Goal: Information Seeking & Learning: Check status

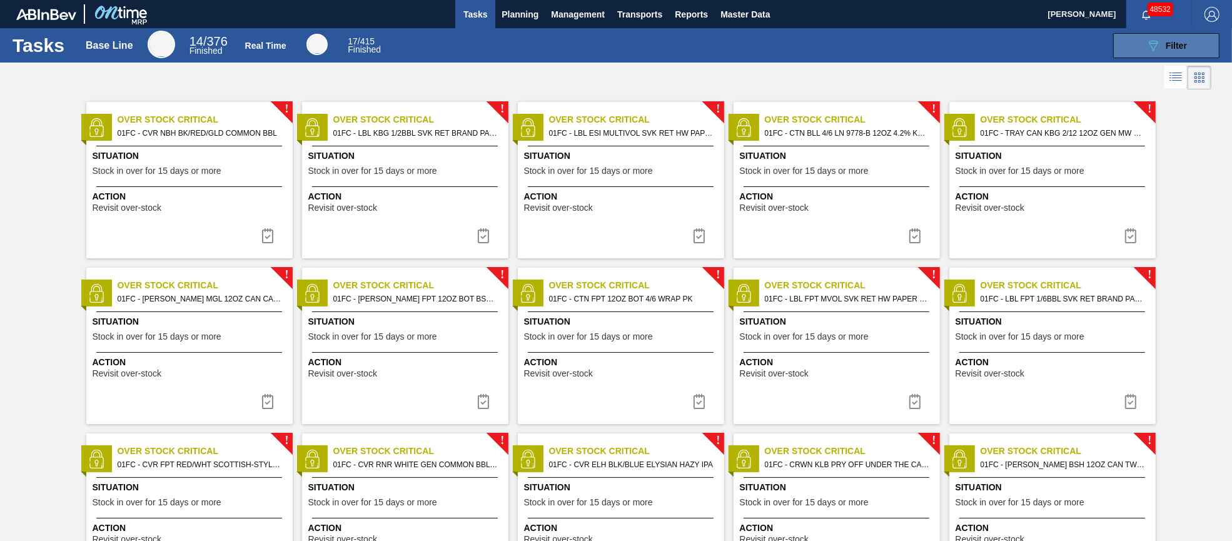
click at [1159, 45] on icon "089F7B8B-B2A5-4AFE-B5C0-19BA573D28AC" at bounding box center [1152, 45] width 15 height 15
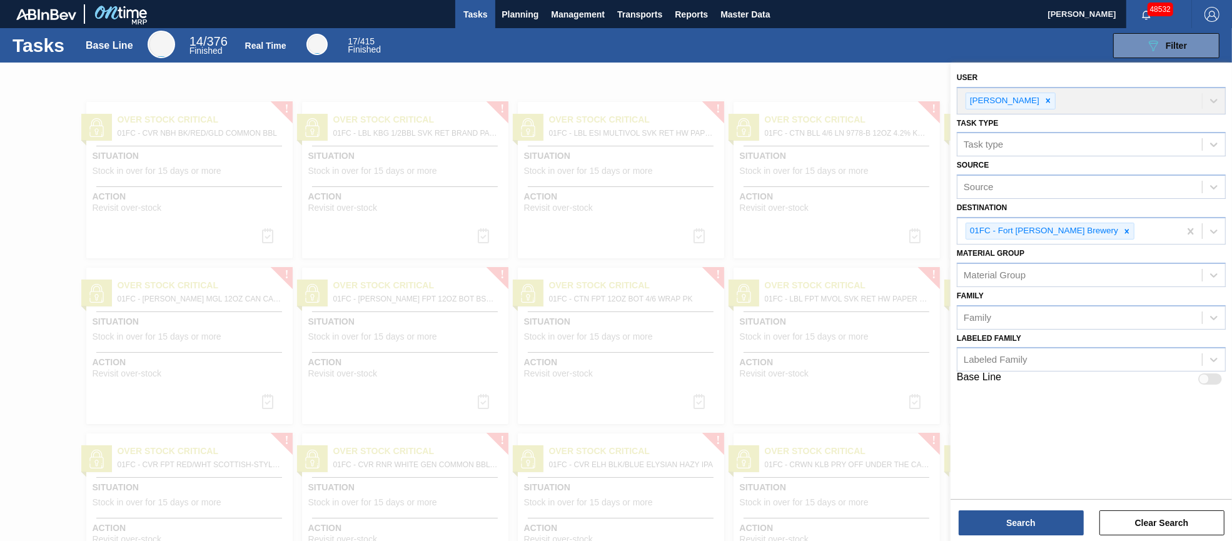
click at [815, 83] on div at bounding box center [616, 333] width 1232 height 541
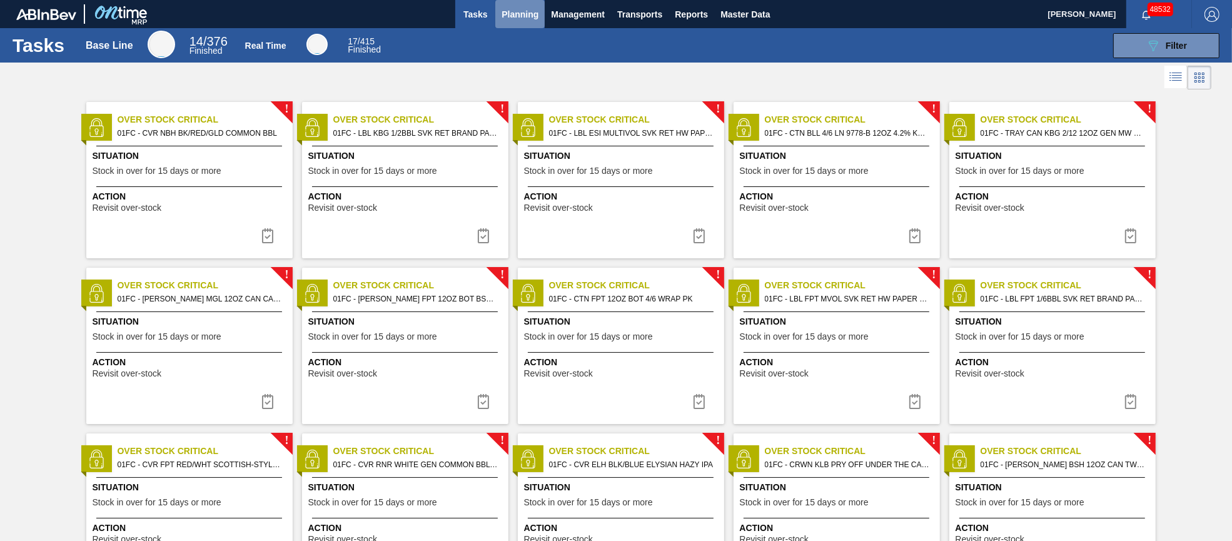
click at [513, 16] on span "Planning" at bounding box center [519, 14] width 37 height 15
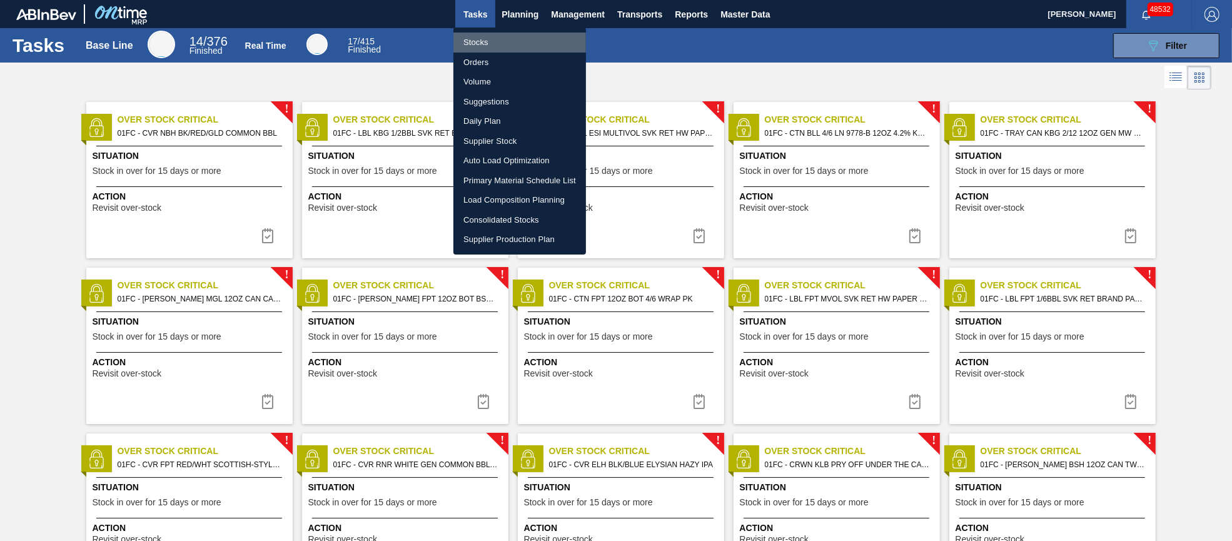
click at [483, 45] on li "Stocks" at bounding box center [519, 43] width 133 height 20
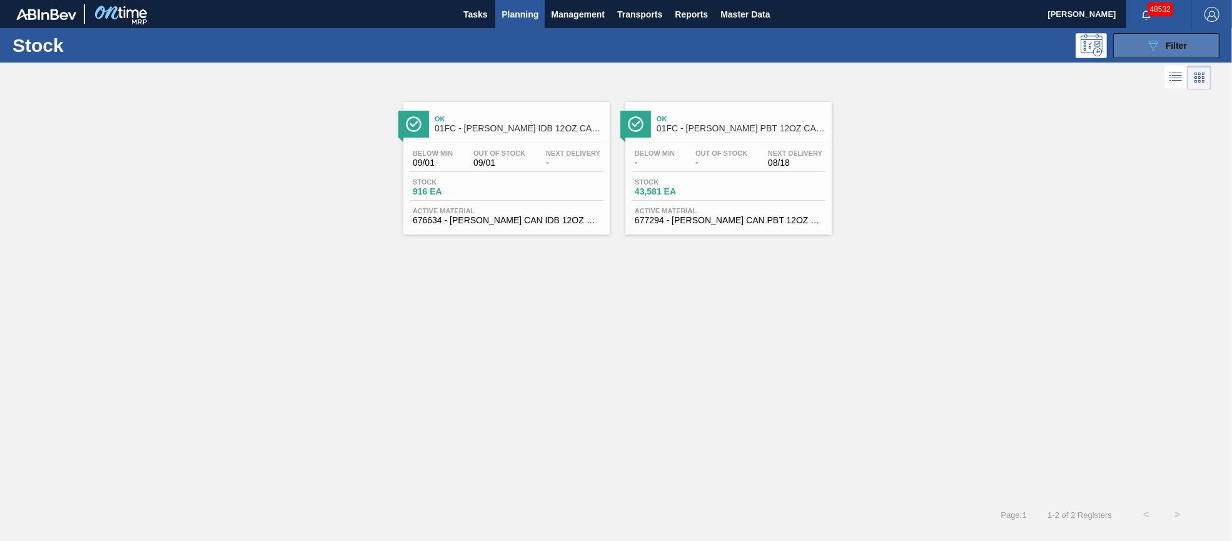
click at [1155, 46] on icon at bounding box center [1153, 46] width 9 height 11
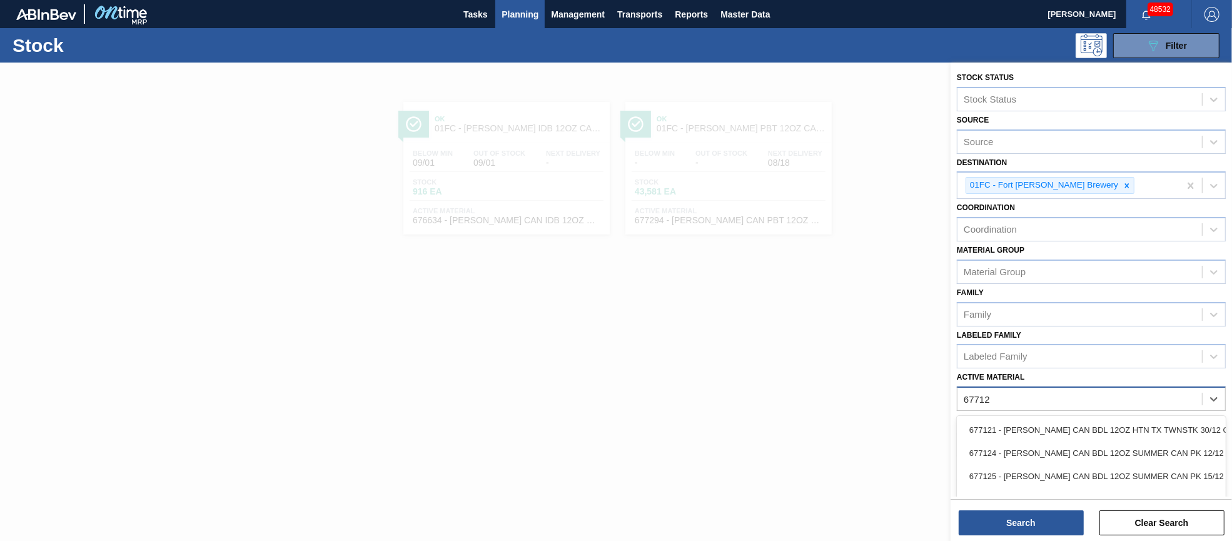
type Material "677127"
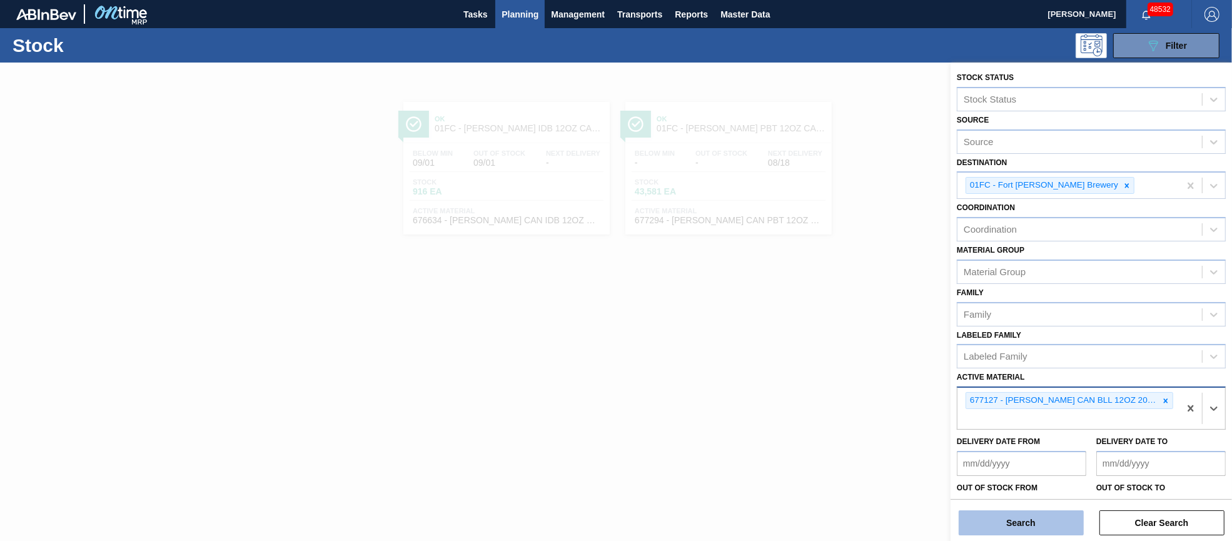
click at [1041, 519] on button "Search" at bounding box center [1020, 522] width 125 height 25
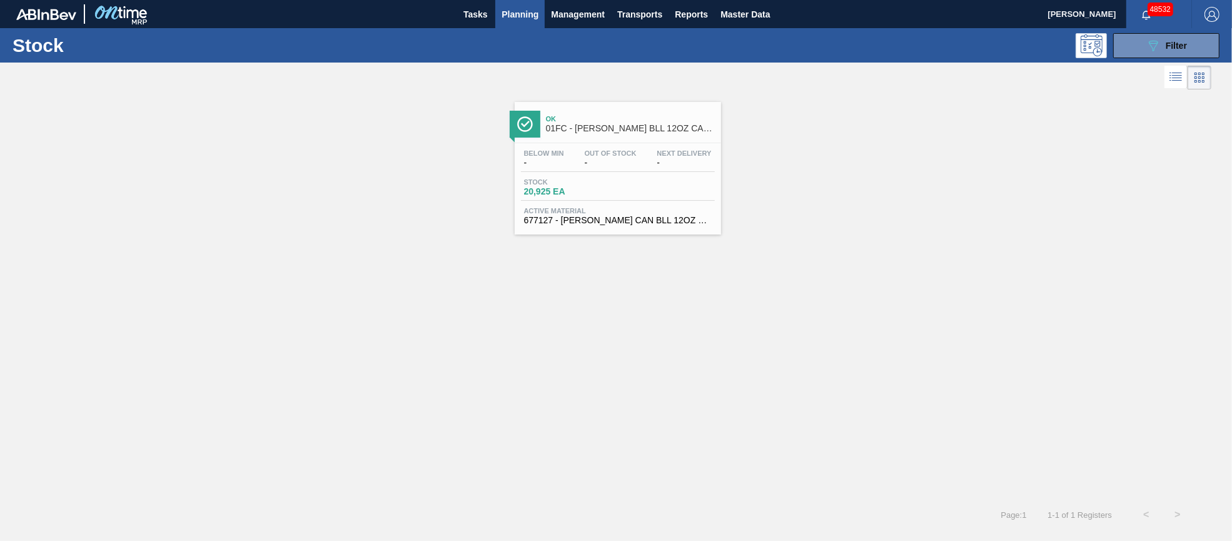
click at [606, 148] on div "Below Min - Out Of Stock - Next Delivery - Stock 20,925 EA Active Material 6771…" at bounding box center [618, 185] width 206 height 85
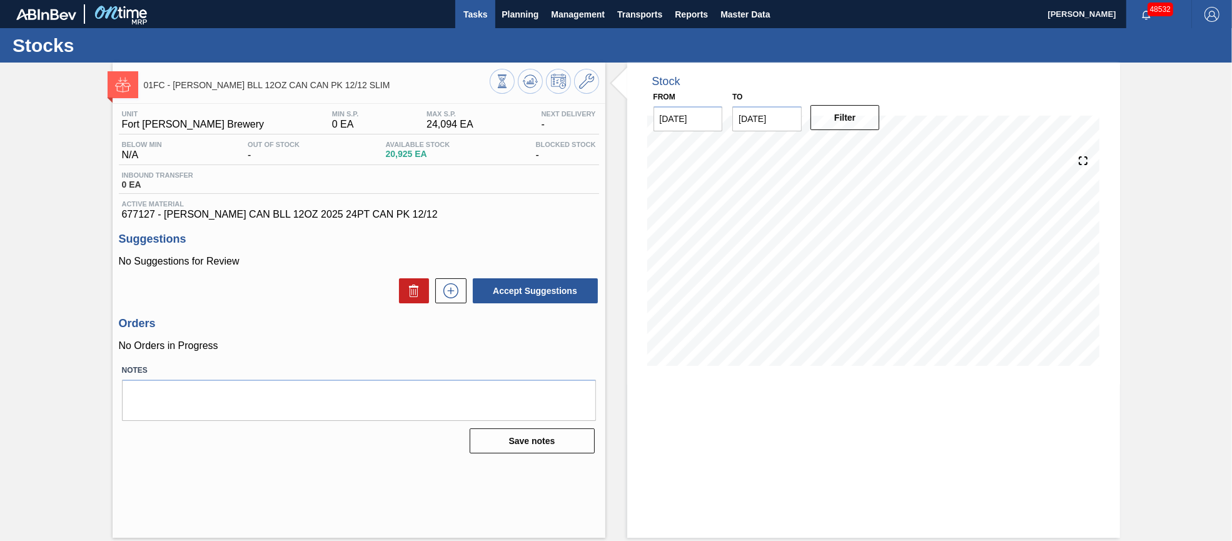
click at [476, 10] on span "Tasks" at bounding box center [475, 14] width 28 height 15
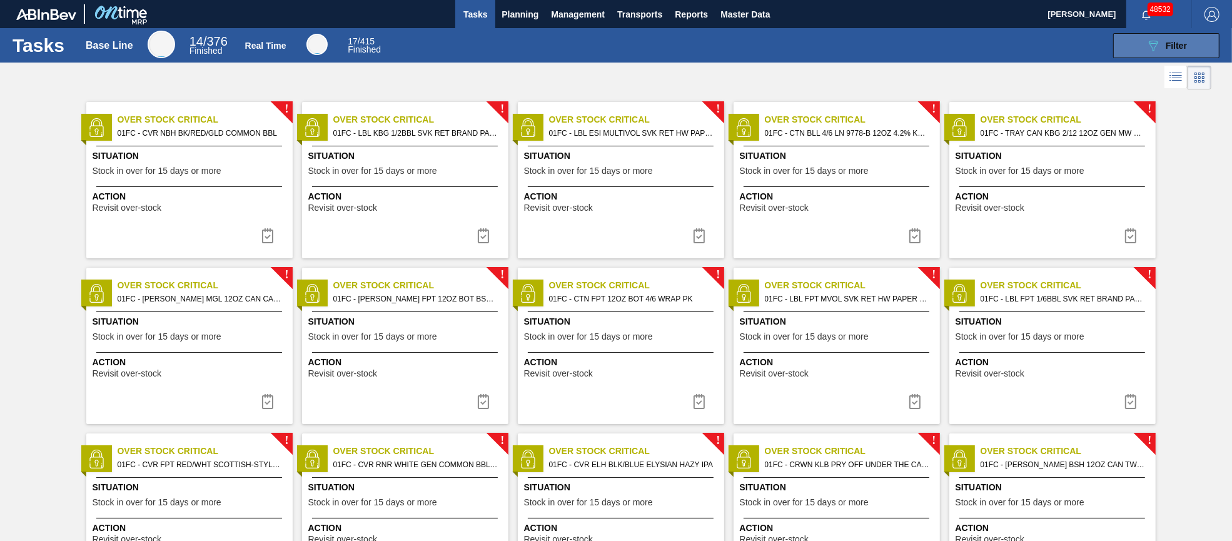
click at [1154, 46] on icon "089F7B8B-B2A5-4AFE-B5C0-19BA573D28AC" at bounding box center [1152, 45] width 15 height 15
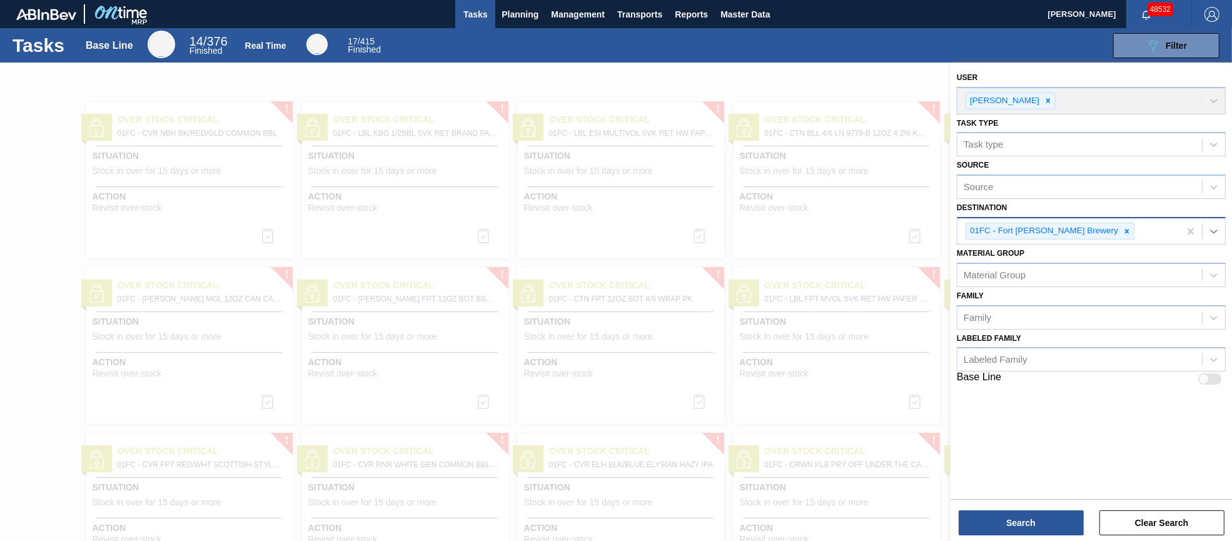
click at [1210, 229] on icon at bounding box center [1213, 231] width 13 height 13
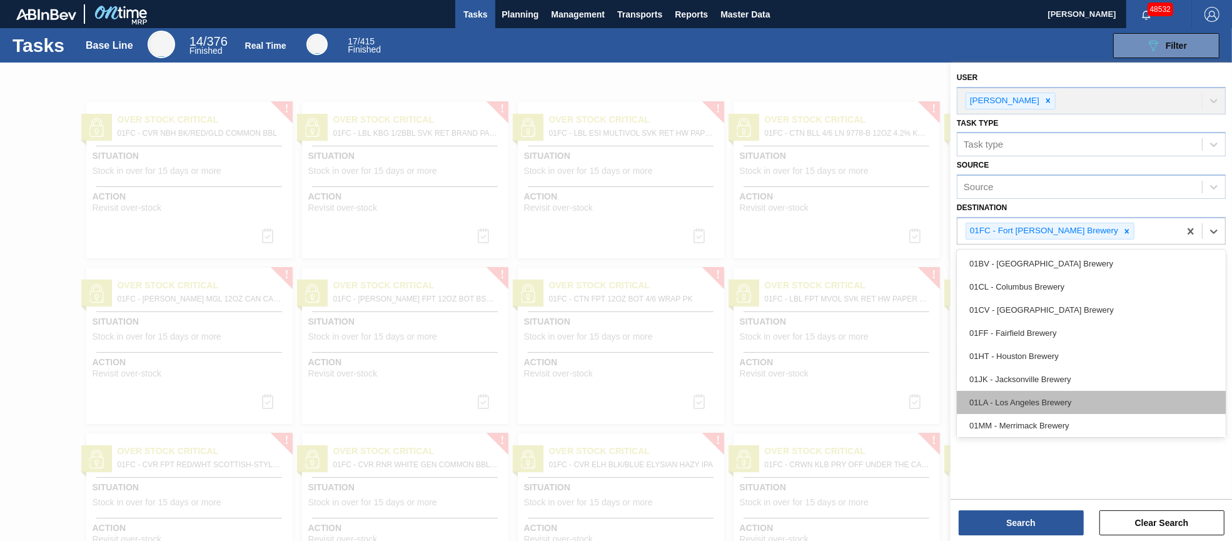
click at [1060, 401] on div "01LA - Los Angeles Brewery" at bounding box center [1091, 402] width 269 height 23
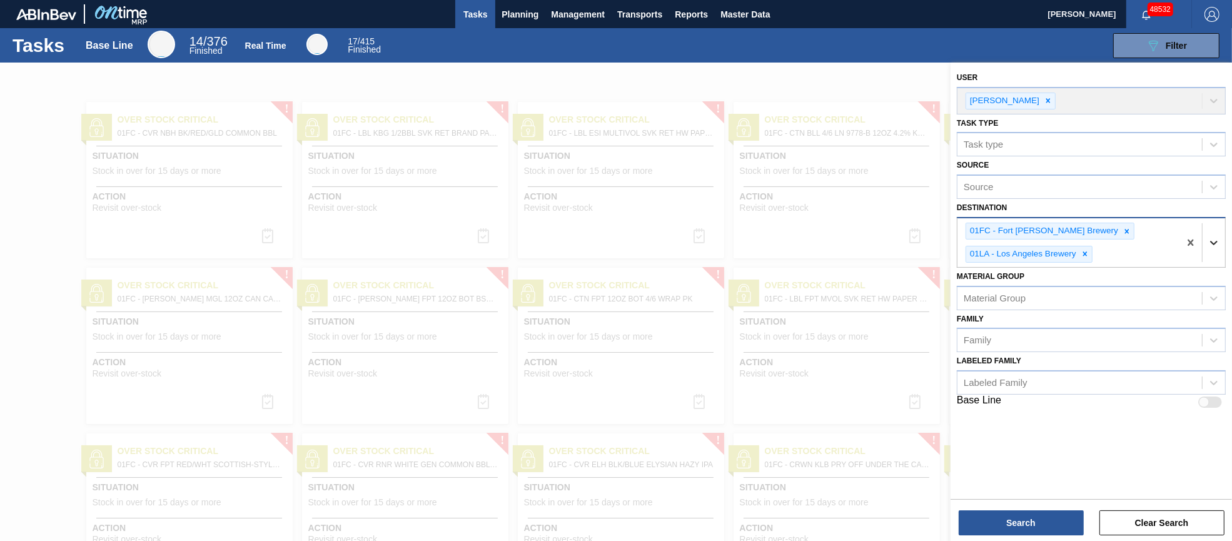
click at [1214, 241] on icon at bounding box center [1214, 243] width 8 height 4
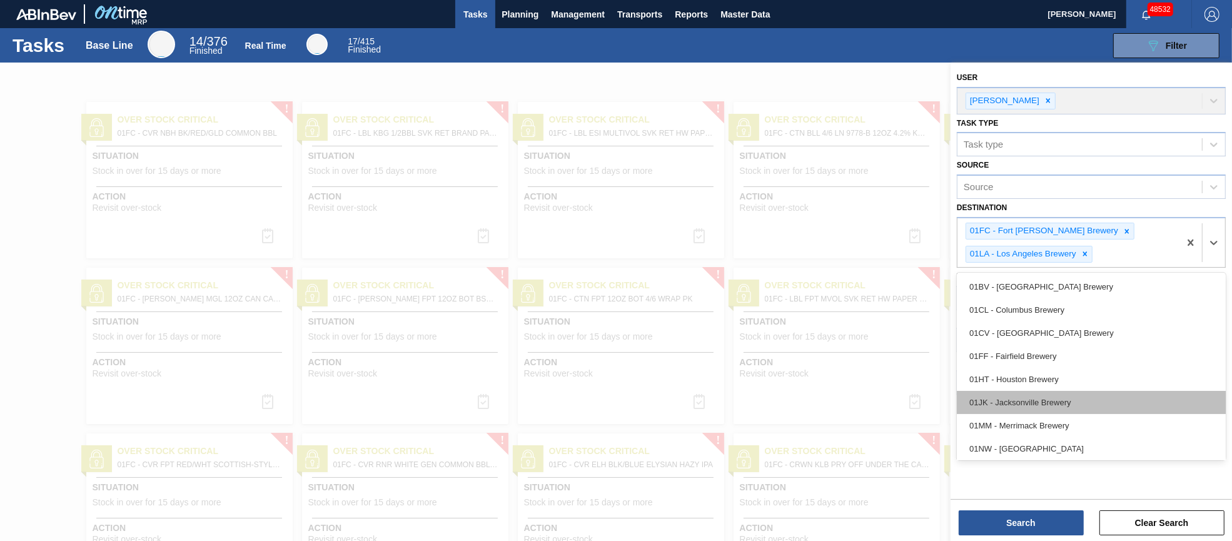
scroll to position [48, 0]
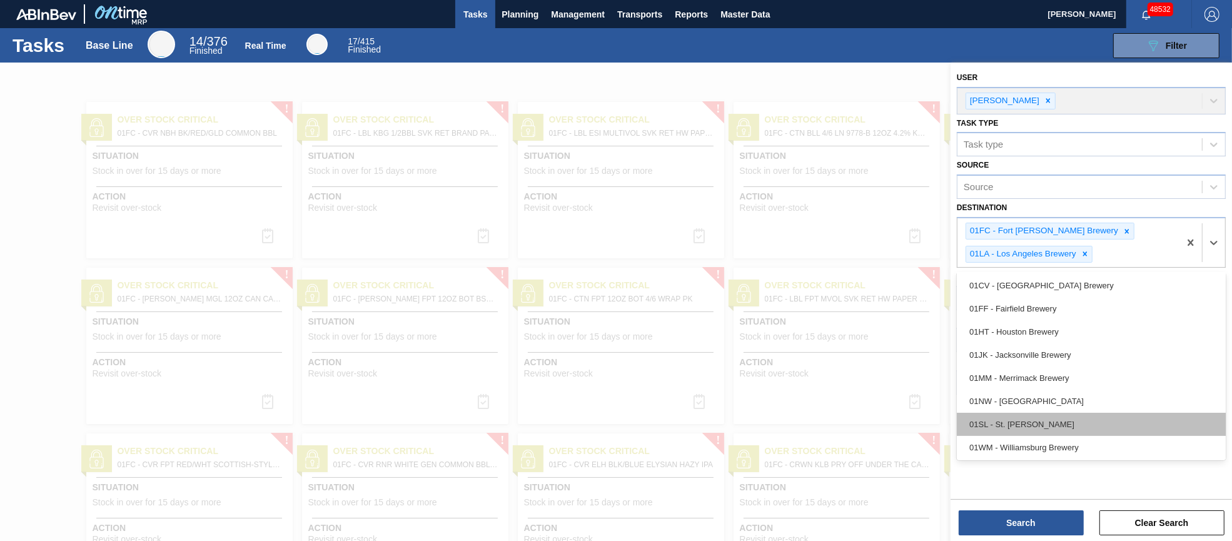
click at [1080, 420] on div "01SL - St. [PERSON_NAME]" at bounding box center [1091, 424] width 269 height 23
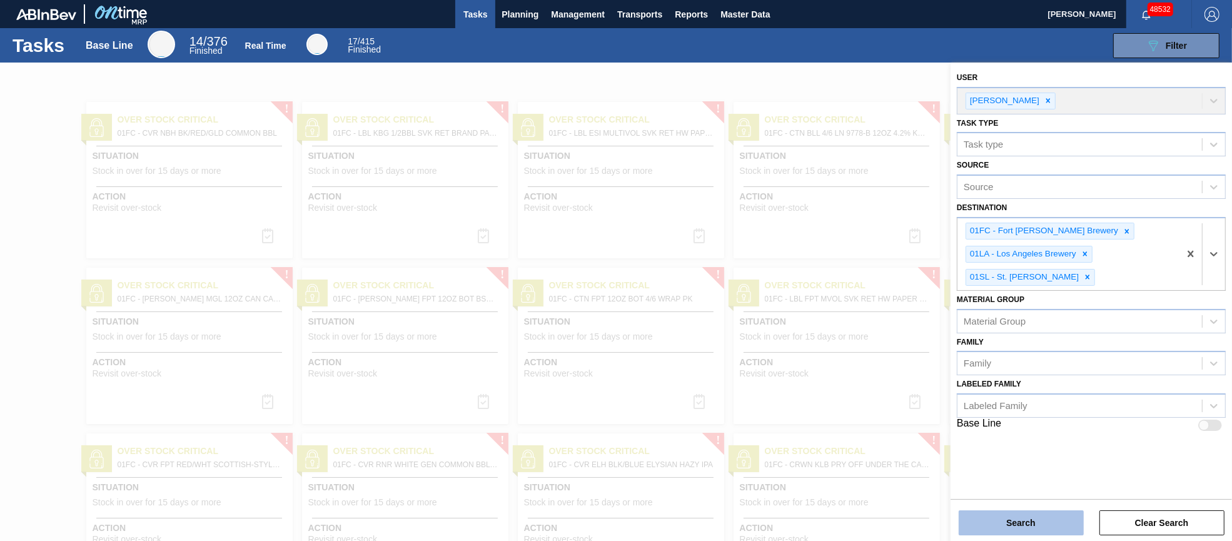
click at [1018, 525] on button "Search" at bounding box center [1020, 522] width 125 height 25
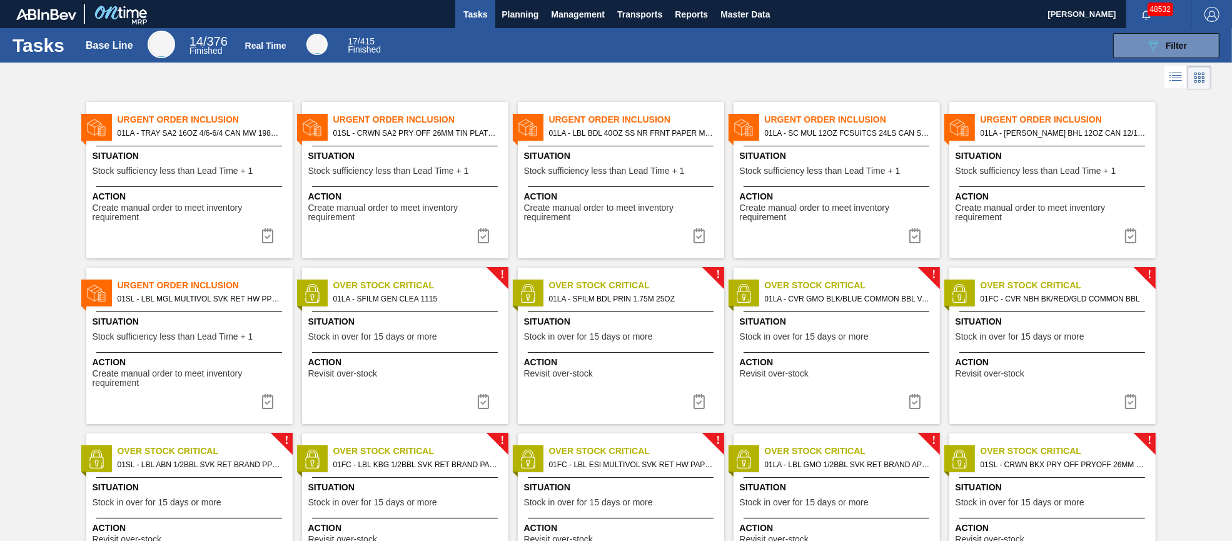
click at [198, 148] on div "Urgent Order Inclusion 01LA - TRAY SA2 16OZ 4/6-6/4 CAN MW 1986-D Situation Sto…" at bounding box center [189, 180] width 206 height 156
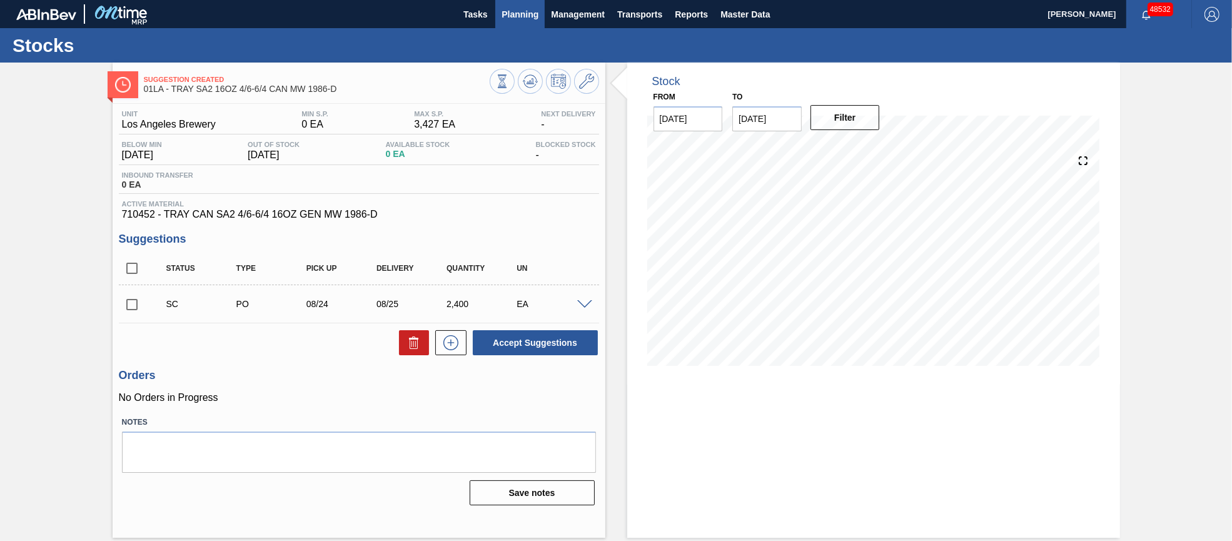
click at [518, 19] on span "Planning" at bounding box center [519, 14] width 37 height 15
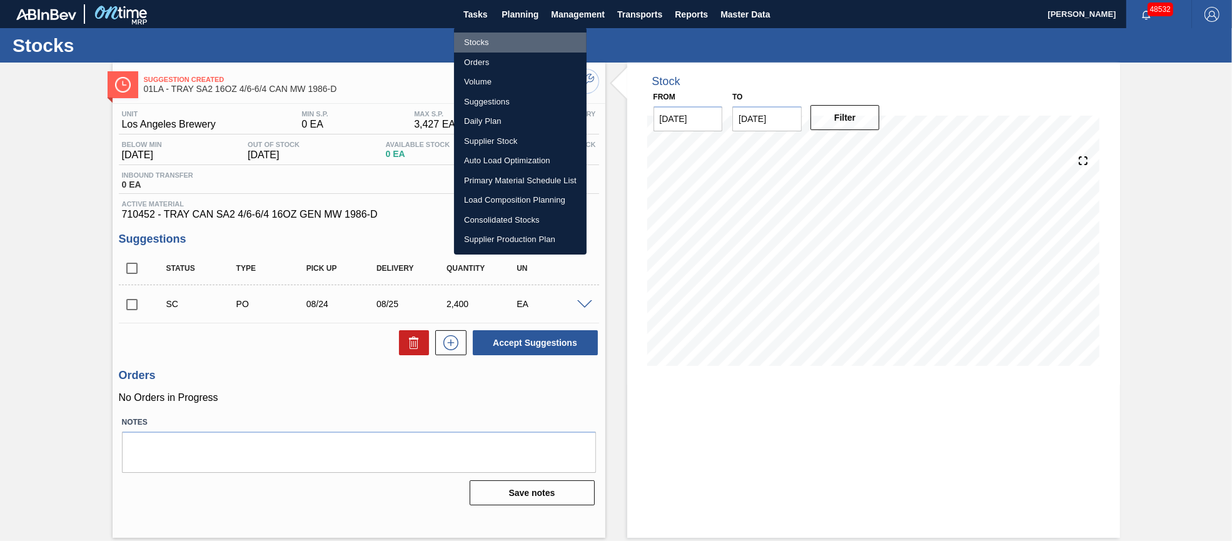
click at [506, 41] on li "Stocks" at bounding box center [520, 43] width 133 height 20
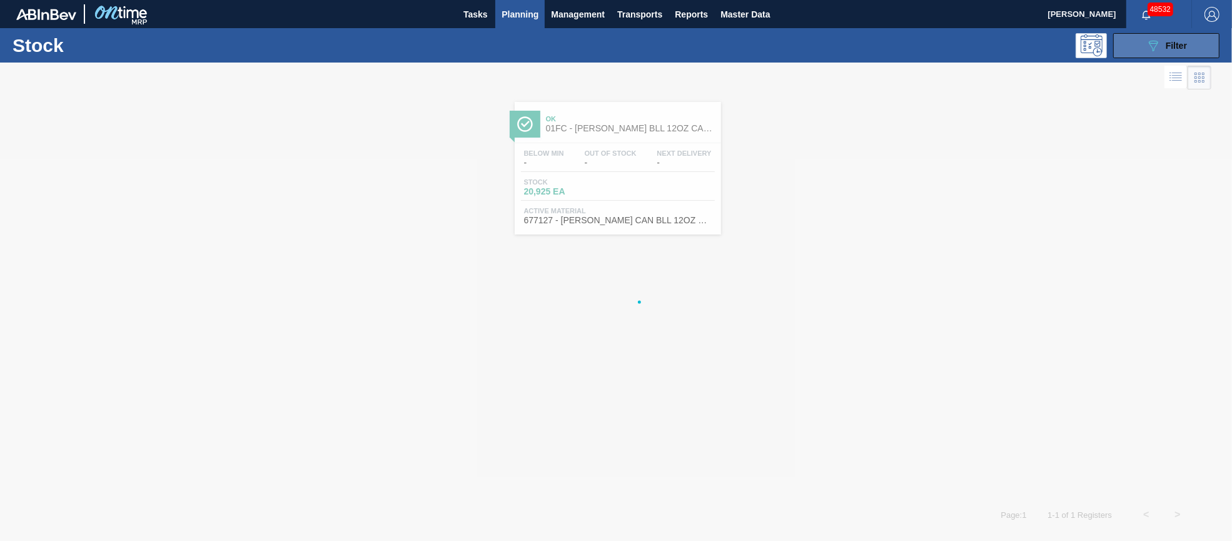
click at [1177, 44] on span "Filter" at bounding box center [1175, 46] width 21 height 10
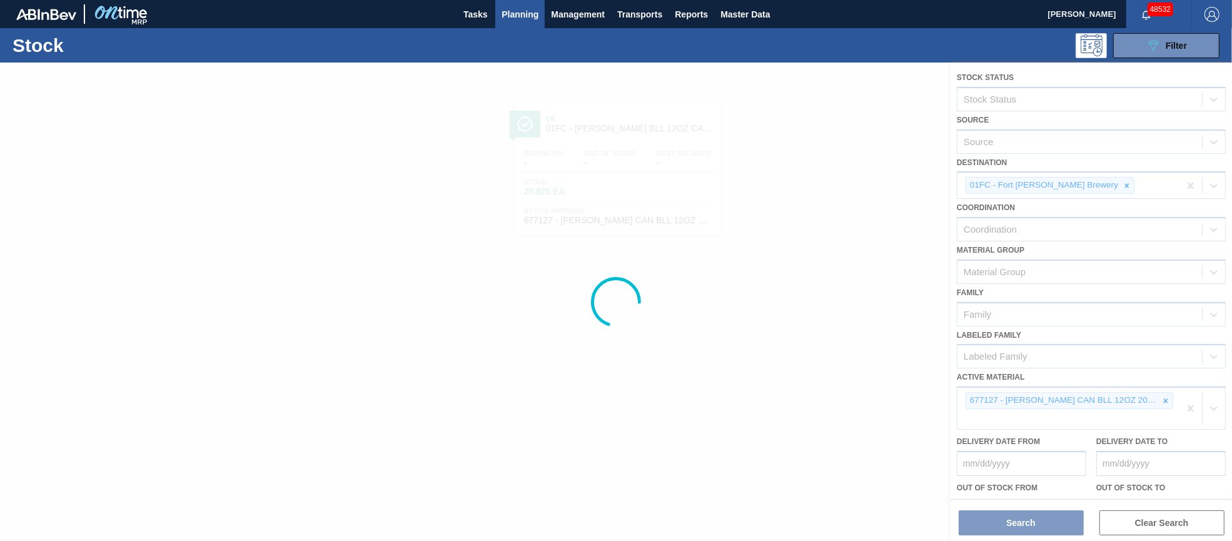
click at [1162, 393] on div at bounding box center [616, 302] width 1232 height 478
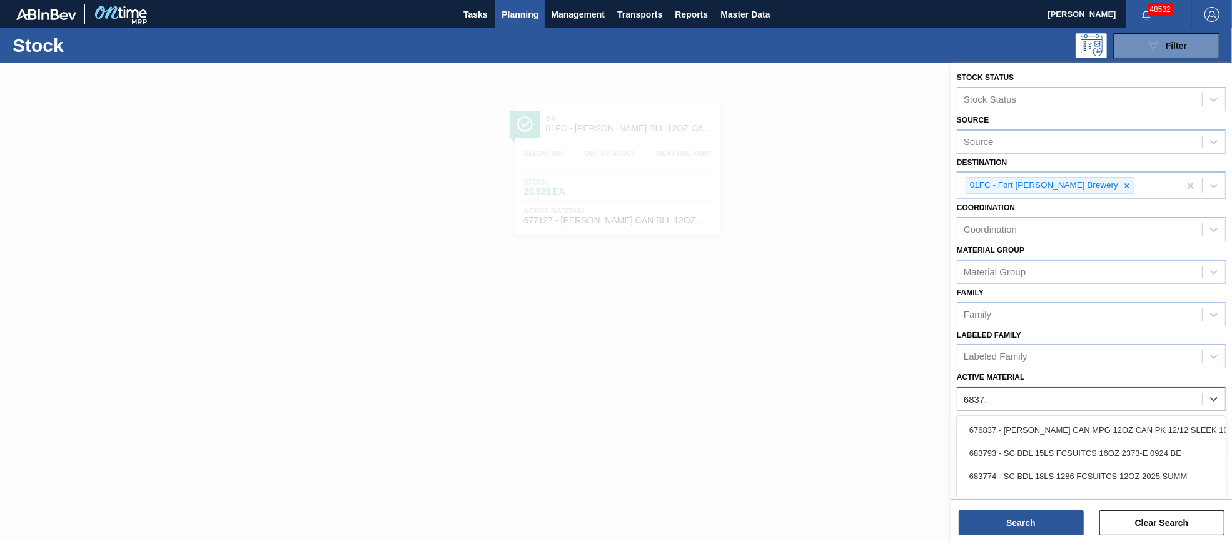
type Material "683715"
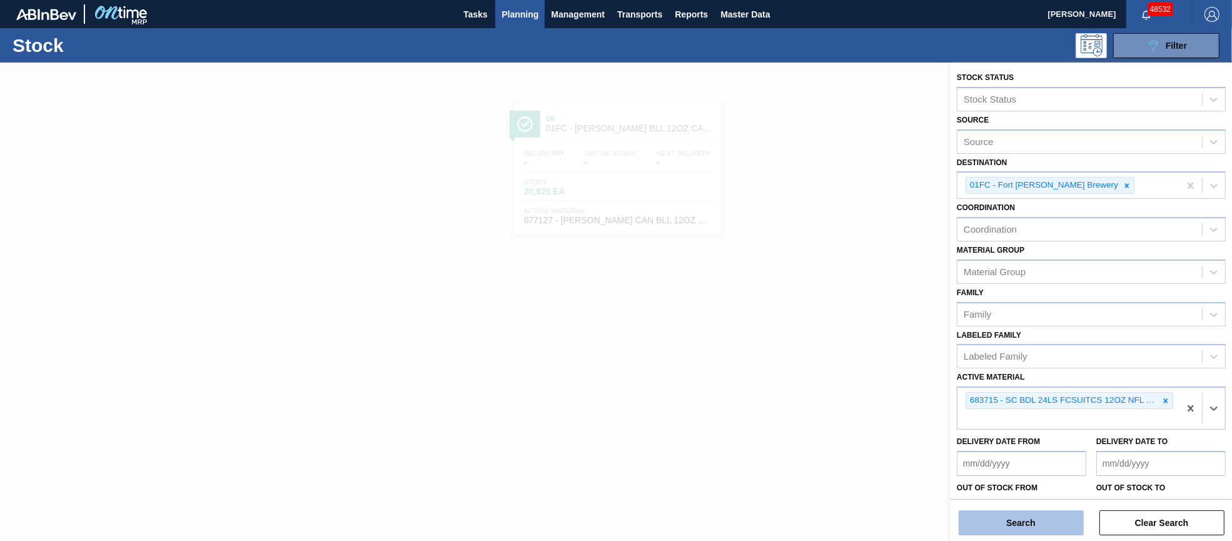
click at [1037, 530] on button "Search" at bounding box center [1020, 522] width 125 height 25
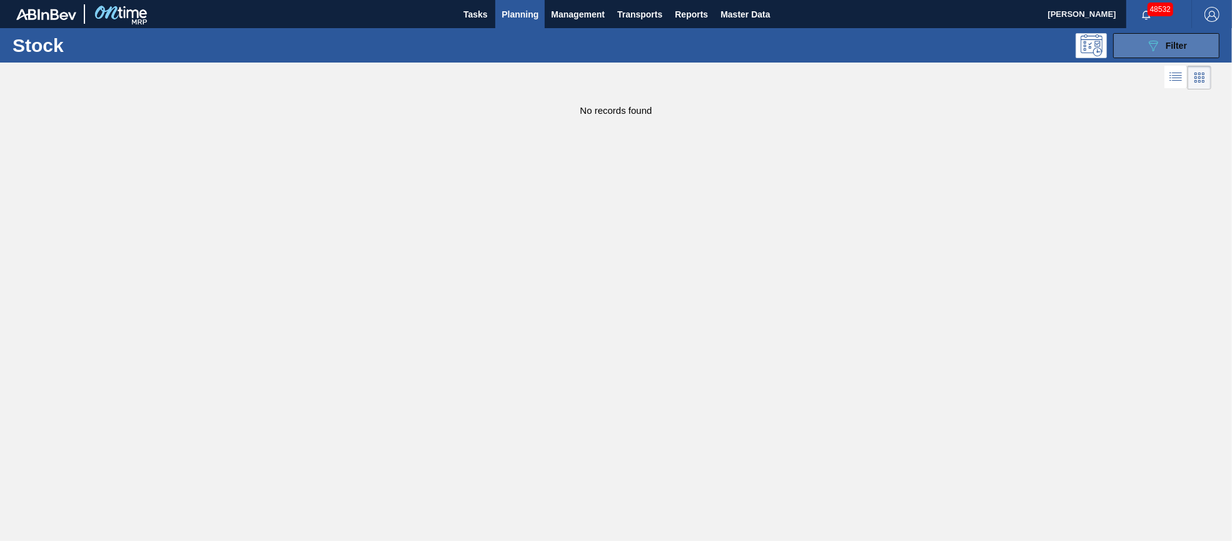
click at [1165, 51] on div "089F7B8B-B2A5-4AFE-B5C0-19BA573D28AC Filter" at bounding box center [1165, 45] width 41 height 15
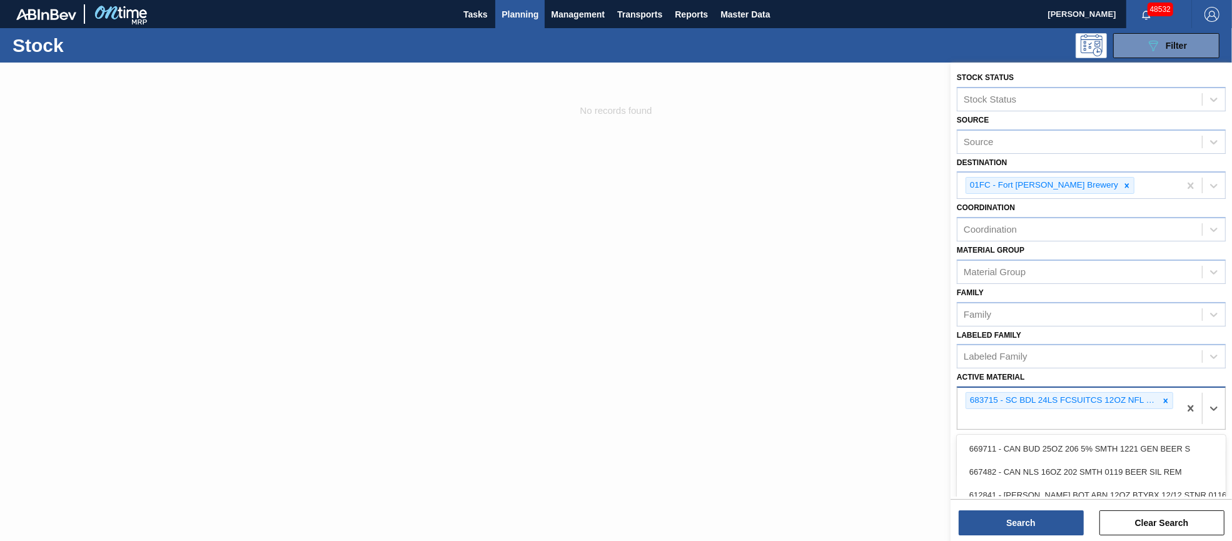
click at [1159, 415] on div "683715 - SC BDL 24LS FCSUITCS 12OZ NFL NFL-GENERI" at bounding box center [1068, 408] width 222 height 41
type Material "683822"
type Material "683882"
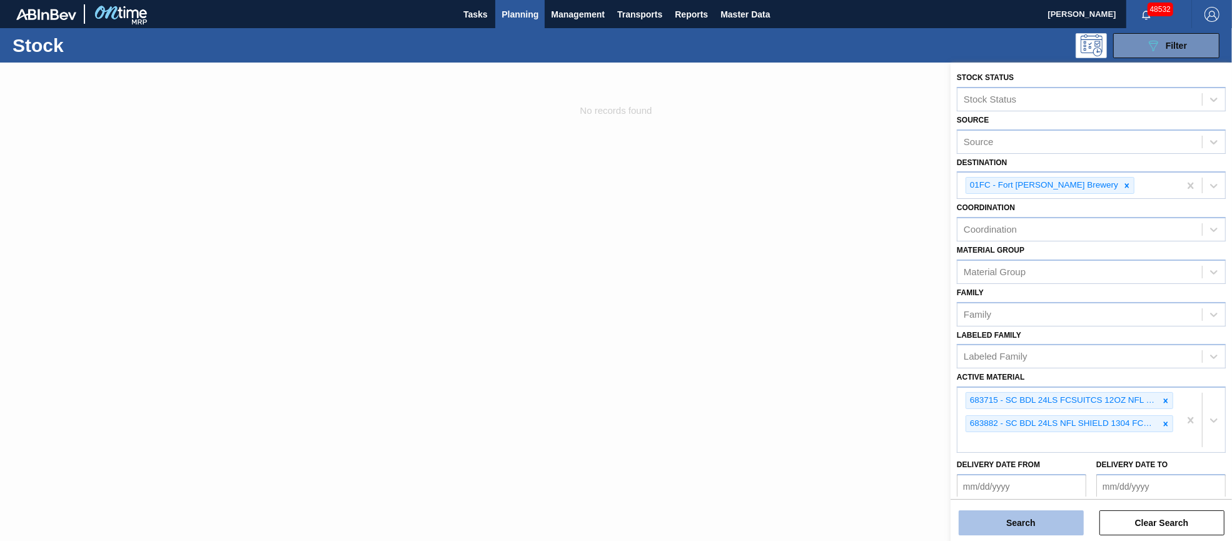
click at [1039, 521] on button "Search" at bounding box center [1020, 522] width 125 height 25
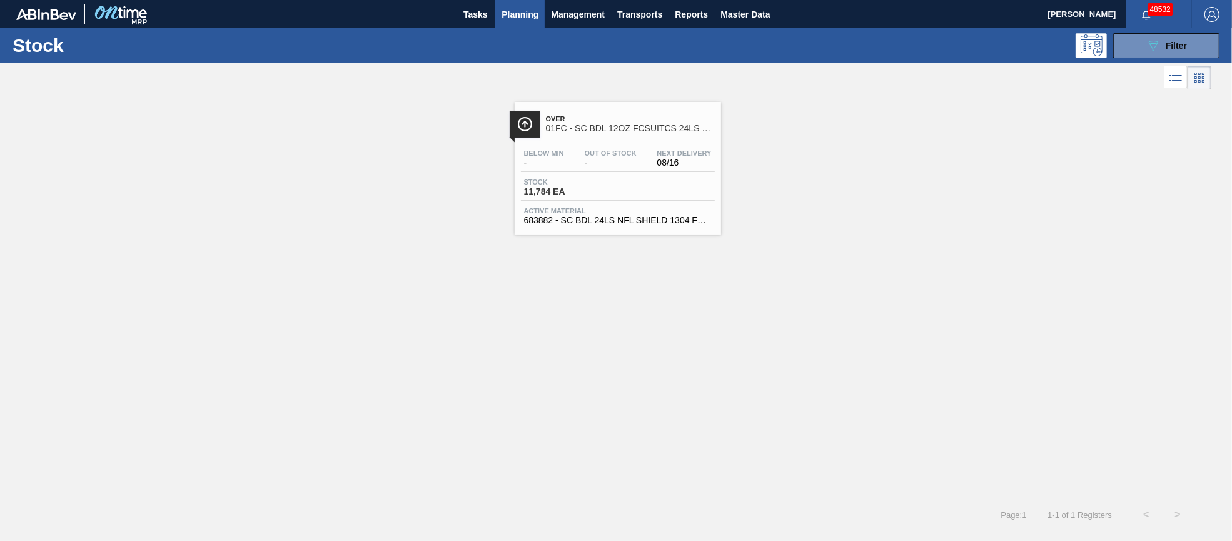
click at [585, 133] on div "Over 01FC - SC BDL 12OZ FCSUITCS 24LS NFL-GENERIC SHIELD HULK HANDLE" at bounding box center [630, 124] width 169 height 28
